Goal: Task Accomplishment & Management: Manage account settings

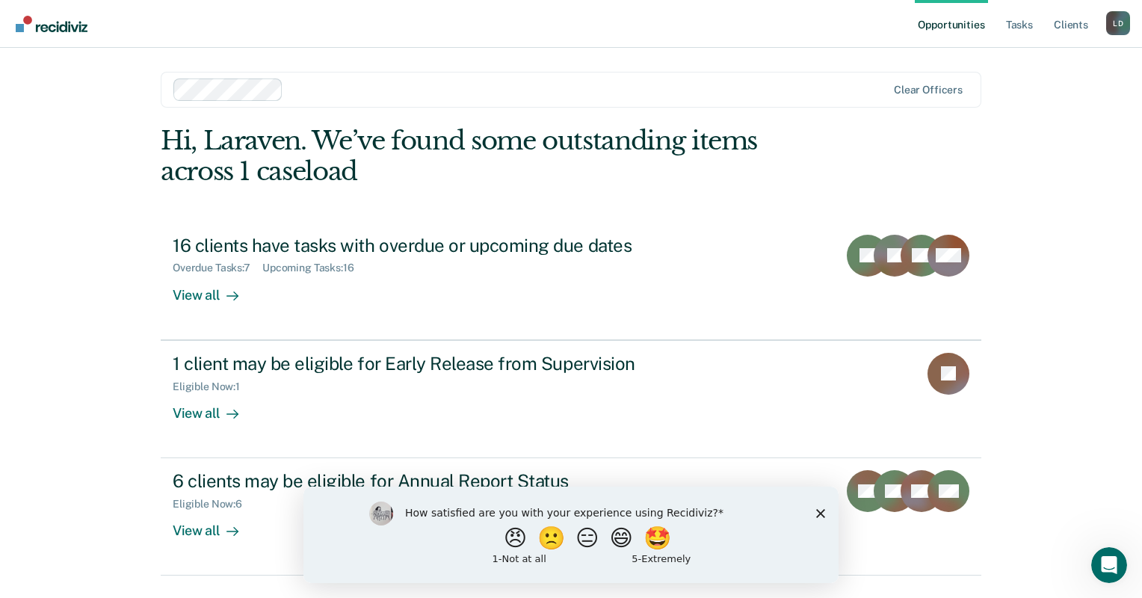
click at [821, 513] on polygon "Close survey" at bounding box center [820, 512] width 9 height 9
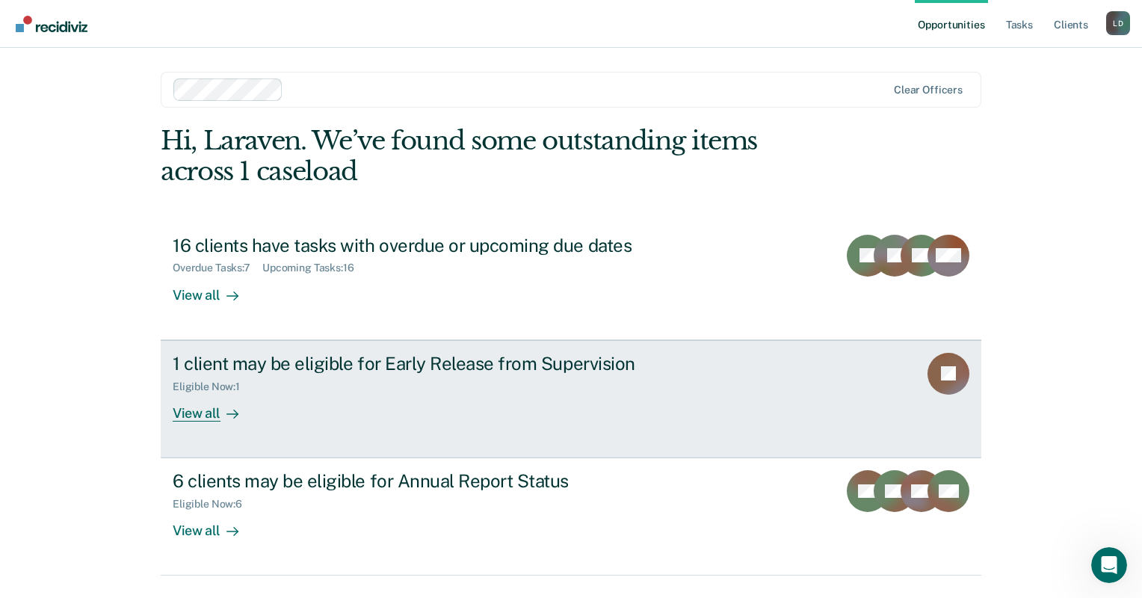
click at [309, 377] on div "Eligible Now : 1" at bounding box center [435, 383] width 525 height 19
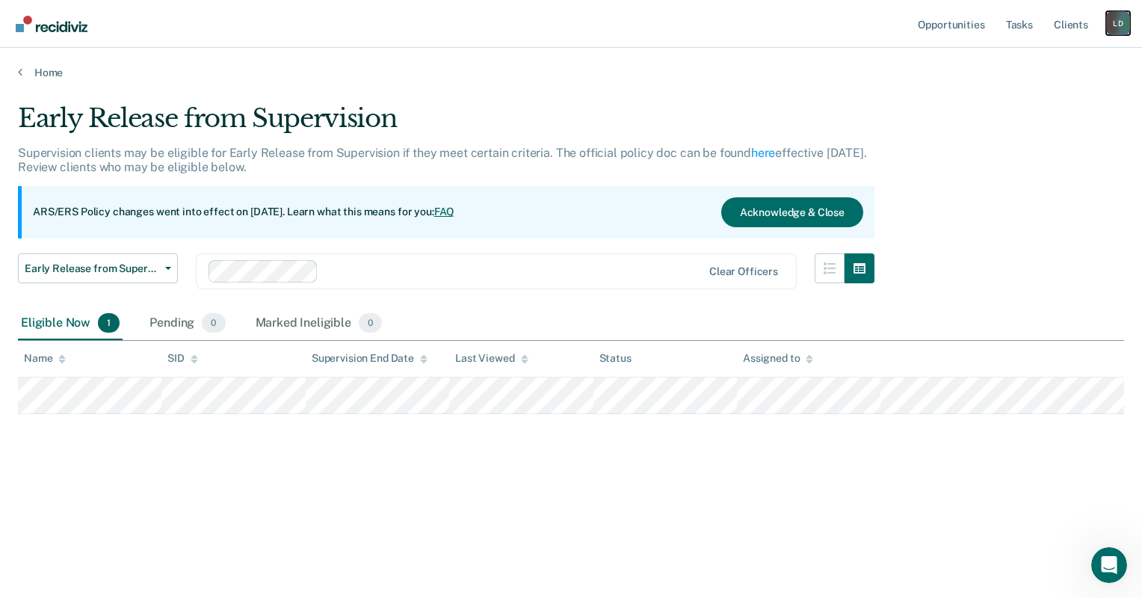
click at [1121, 21] on div "[PERSON_NAME]" at bounding box center [1118, 23] width 24 height 24
click at [1023, 59] on link "Profile" at bounding box center [1058, 61] width 120 height 13
